Goal: Find contact information: Find contact information

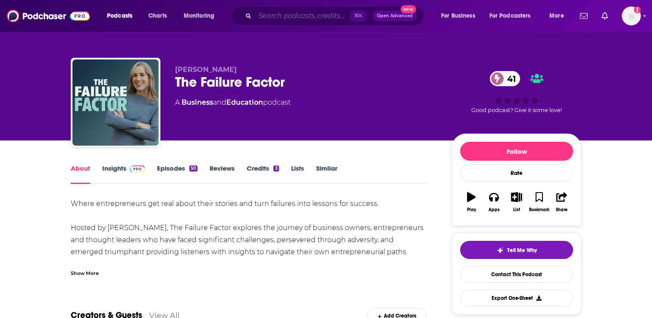
click at [289, 13] on input "Search podcasts, credits, & more..." at bounding box center [302, 16] width 95 height 14
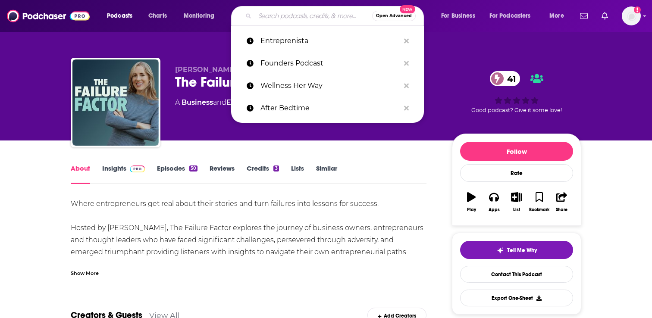
paste input "[PERSON_NAME], How I Built This"
type input "[PERSON_NAME], How I Built This"
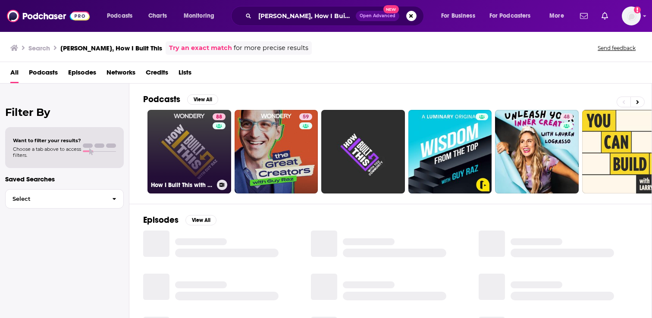
click at [183, 173] on link "88 How I Built This with Guy Raz" at bounding box center [190, 152] width 84 height 84
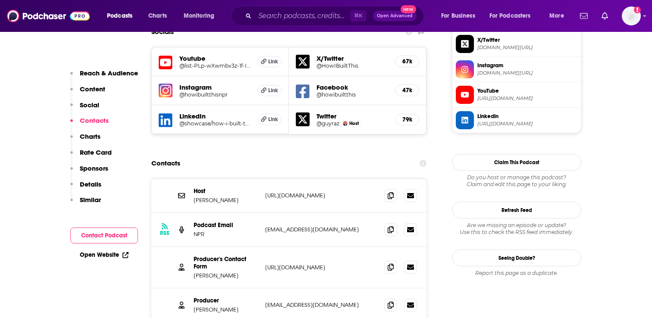
scroll to position [819, 0]
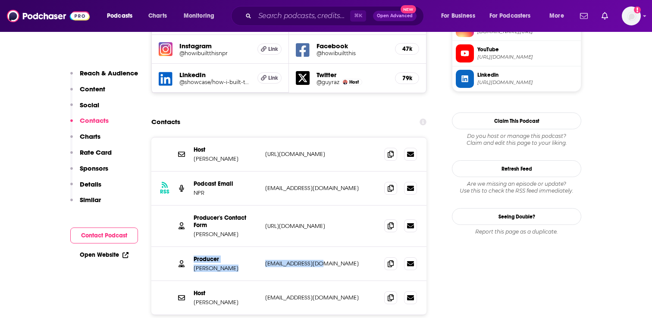
drag, startPoint x: 327, startPoint y: 216, endPoint x: 192, endPoint y: 208, distance: 135.3
click at [192, 247] on div "Producer Ramtin Arablouei rarablouei@npr.org rarablouei@npr.org" at bounding box center [288, 264] width 275 height 34
copy div "Producer Ramtin Arablouei rarablouei@npr.org"
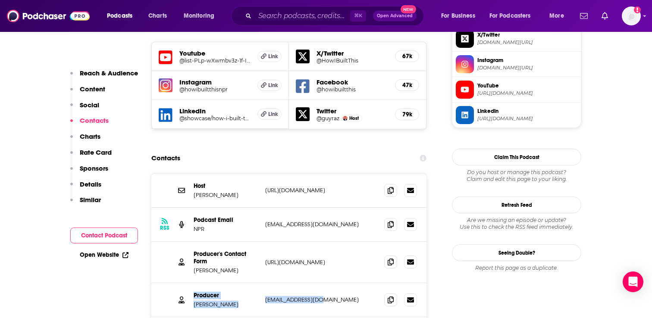
scroll to position [781, 0]
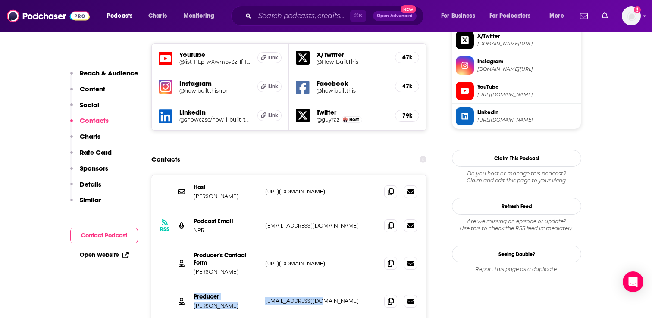
click at [344, 298] on p "rarablouei@npr.org" at bounding box center [321, 301] width 112 height 7
click at [281, 17] on input "Search podcasts, credits, & more..." at bounding box center [302, 16] width 95 height 14
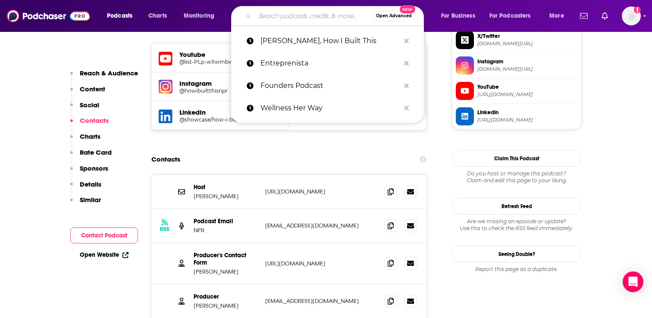
paste input "WorkParty"
type input "WorkParty"
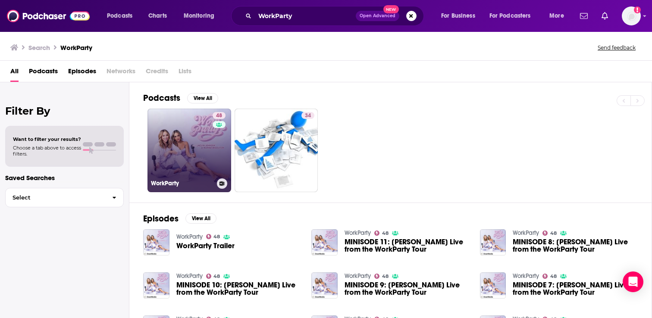
click at [180, 156] on link "48 WorkParty" at bounding box center [190, 151] width 84 height 84
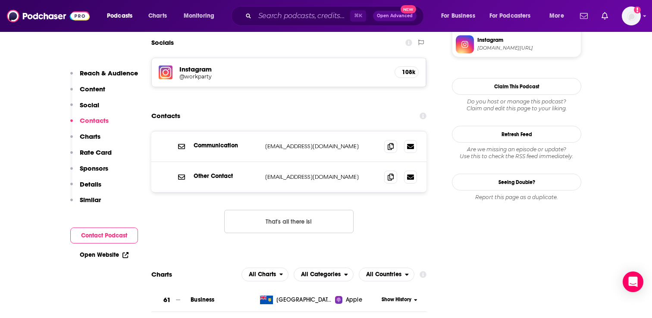
scroll to position [838, 0]
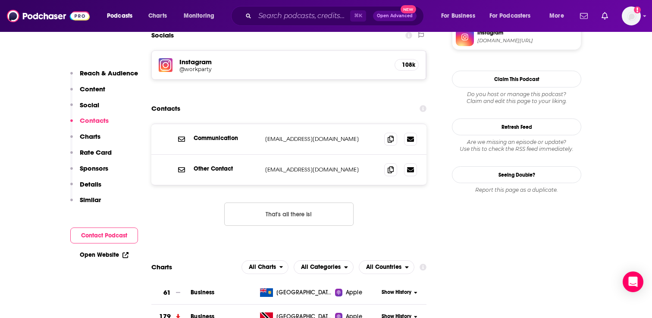
click at [373, 163] on div "Communication sponsorship@workparty.com sponsorship@workparty.com Other Contact…" at bounding box center [288, 182] width 275 height 116
click at [388, 166] on icon at bounding box center [391, 169] width 6 height 7
click at [393, 132] on span at bounding box center [390, 138] width 13 height 13
click at [393, 135] on icon at bounding box center [391, 138] width 6 height 7
click at [389, 166] on icon at bounding box center [391, 169] width 6 height 7
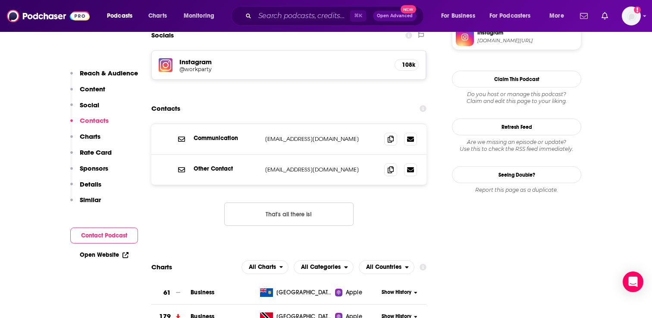
click at [296, 7] on div "⌘ K Open Advanced New" at bounding box center [327, 16] width 193 height 20
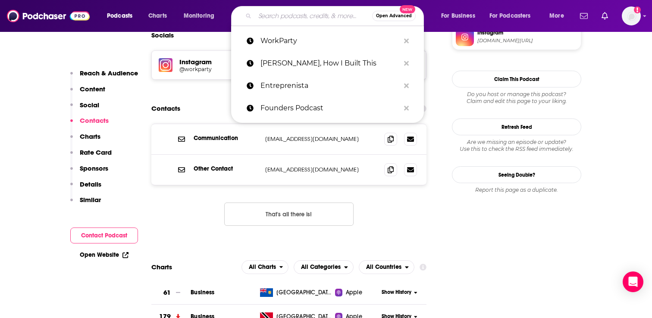
click at [296, 12] on input "Search podcasts, credits, & more..." at bounding box center [313, 16] width 117 height 14
paste input "Hidden Gems with [PERSON_NAME]"
type input "Hidden Gems with [PERSON_NAME]"
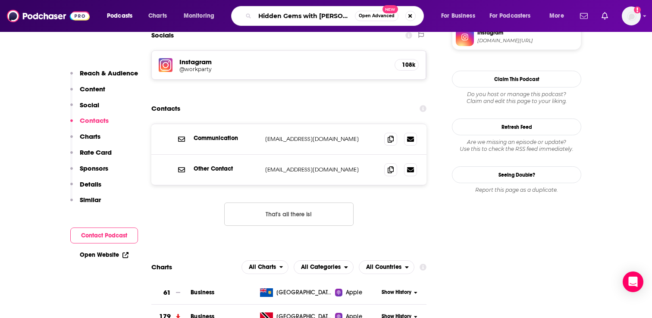
scroll to position [0, 17]
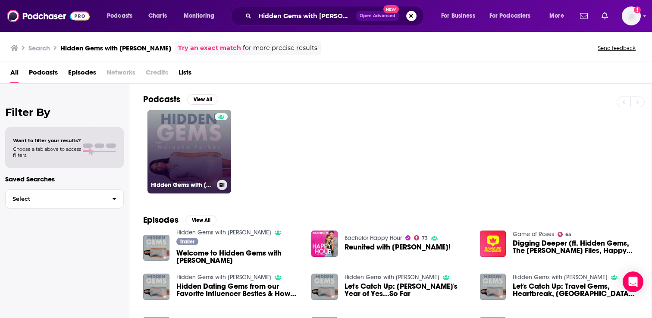
click at [208, 160] on link "Hidden Gems with [PERSON_NAME]" at bounding box center [190, 152] width 84 height 84
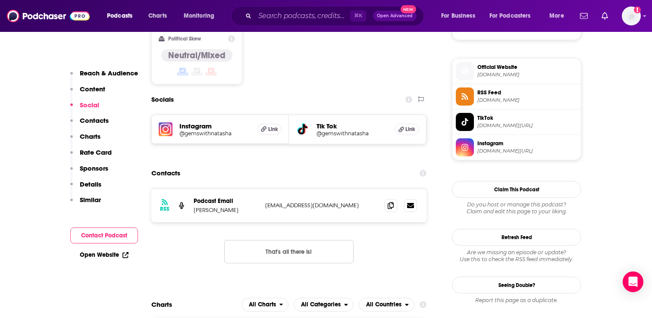
scroll to position [618, 0]
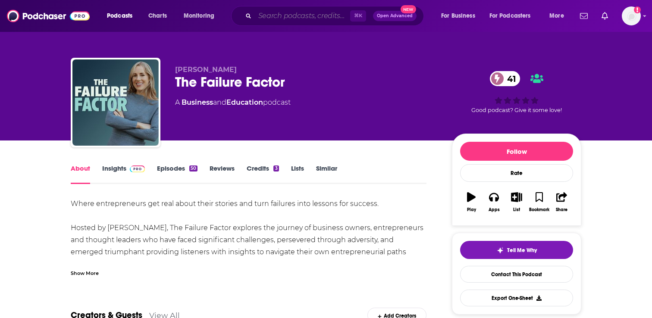
click at [270, 14] on input "Search podcasts, credits, & more..." at bounding box center [302, 16] width 95 height 14
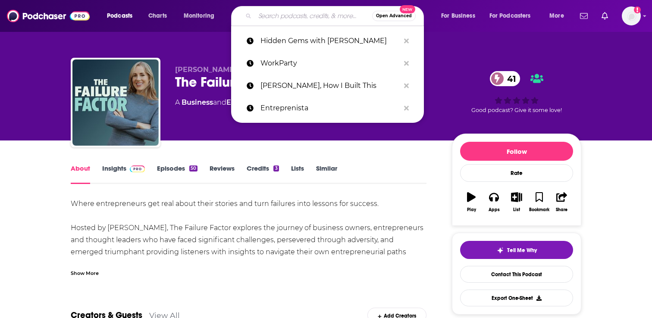
paste input "The Brand is [DEMOGRAPHIC_DATA]"
type input "The Brand is [DEMOGRAPHIC_DATA]"
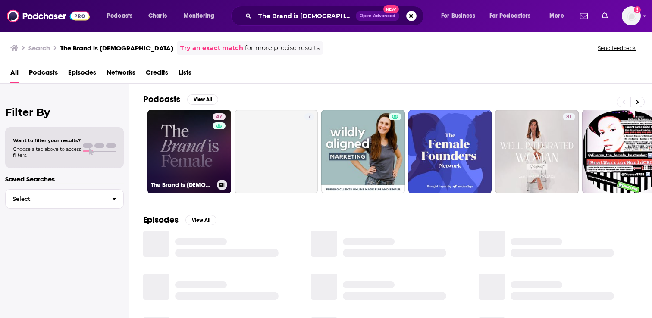
click at [210, 166] on link "47 The Brand is [DEMOGRAPHIC_DATA]" at bounding box center [190, 152] width 84 height 84
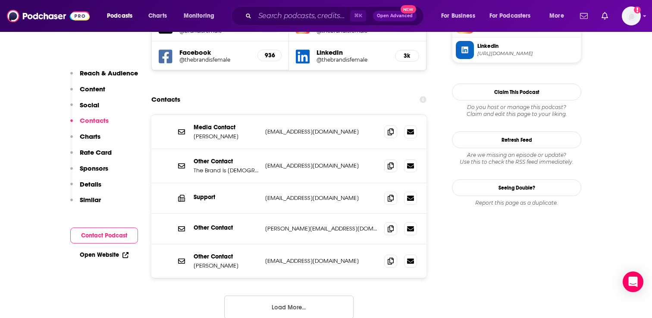
scroll to position [812, 0]
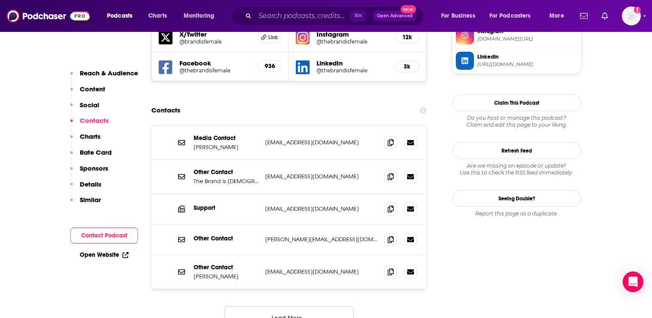
click at [336, 102] on div "Contacts" at bounding box center [288, 110] width 275 height 16
click at [343, 102] on div "Contacts" at bounding box center [288, 110] width 275 height 16
click at [388, 139] on icon at bounding box center [391, 142] width 6 height 7
click at [389, 139] on icon at bounding box center [391, 142] width 6 height 7
click at [303, 14] on input "Search podcasts, credits, & more..." at bounding box center [302, 16] width 95 height 14
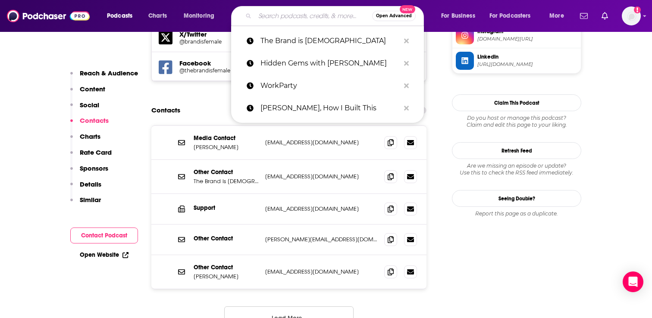
paste input "Ellevate Podcast"
type input "Ellevate Podcast"
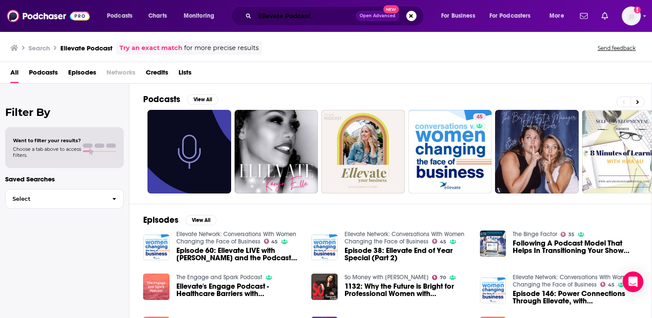
click at [321, 14] on input "Ellevate Podcast" at bounding box center [305, 16] width 101 height 14
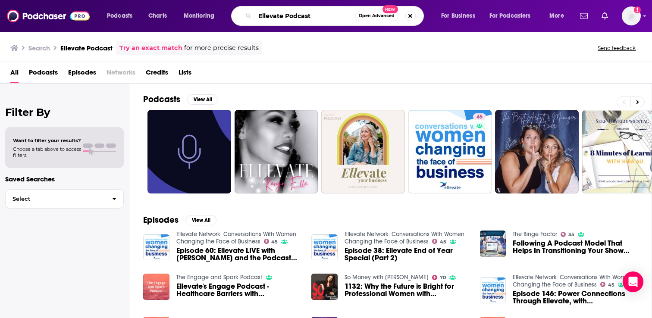
click at [321, 14] on input "Ellevate Podcast" at bounding box center [305, 16] width 100 height 14
paste input "Girlboss Radio"
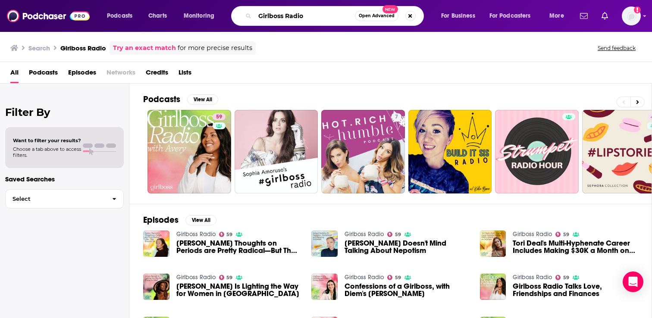
drag, startPoint x: 298, startPoint y: 15, endPoint x: 242, endPoint y: 14, distance: 55.7
click at [242, 14] on div "Girlboss Radio Open Advanced New" at bounding box center [327, 16] width 193 height 20
drag, startPoint x: 313, startPoint y: 20, endPoint x: 230, endPoint y: 16, distance: 83.4
click at [230, 16] on div "Podcasts Charts Monitoring Girlboss Radio Open Advanced New For Business For Po…" at bounding box center [337, 16] width 472 height 20
paste input "The [PERSON_NAME] Show"
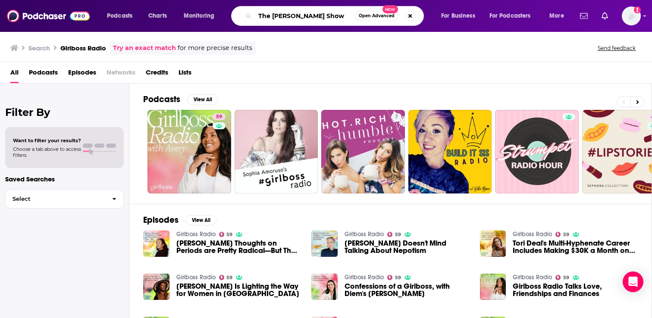
type input "The [PERSON_NAME] Show"
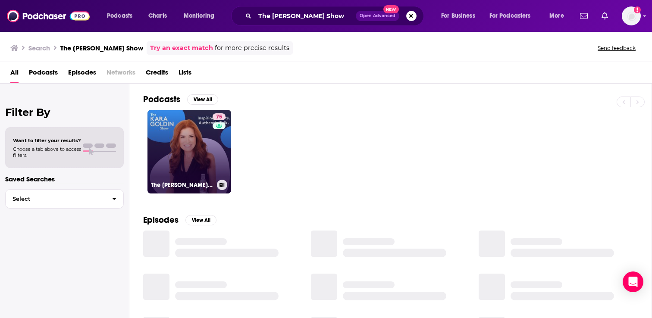
click at [178, 134] on link "75 The [PERSON_NAME] Show" at bounding box center [190, 152] width 84 height 84
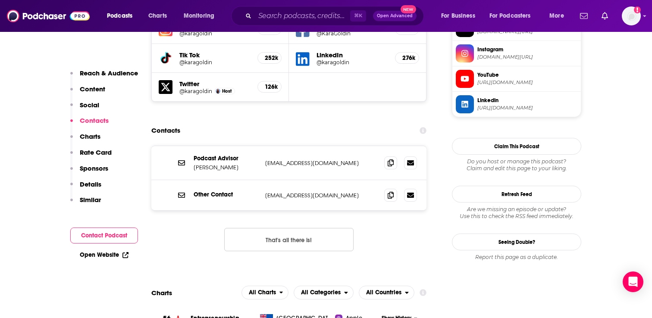
scroll to position [810, 0]
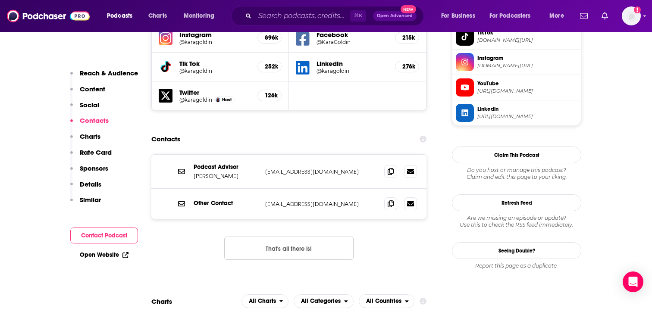
click at [365, 197] on div "Podcast Advisor [PERSON_NAME] [PERSON_NAME][EMAIL_ADDRESS][DOMAIN_NAME] [EMAIL_…" at bounding box center [288, 214] width 275 height 120
click at [390, 168] on icon at bounding box center [391, 171] width 6 height 7
